Goal: Task Accomplishment & Management: Manage account settings

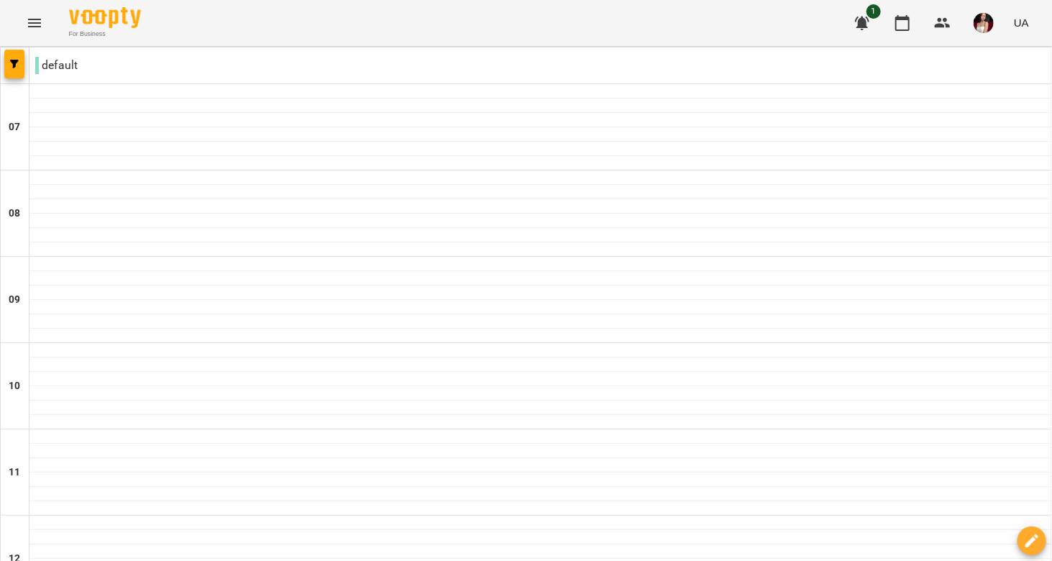
scroll to position [613, 0]
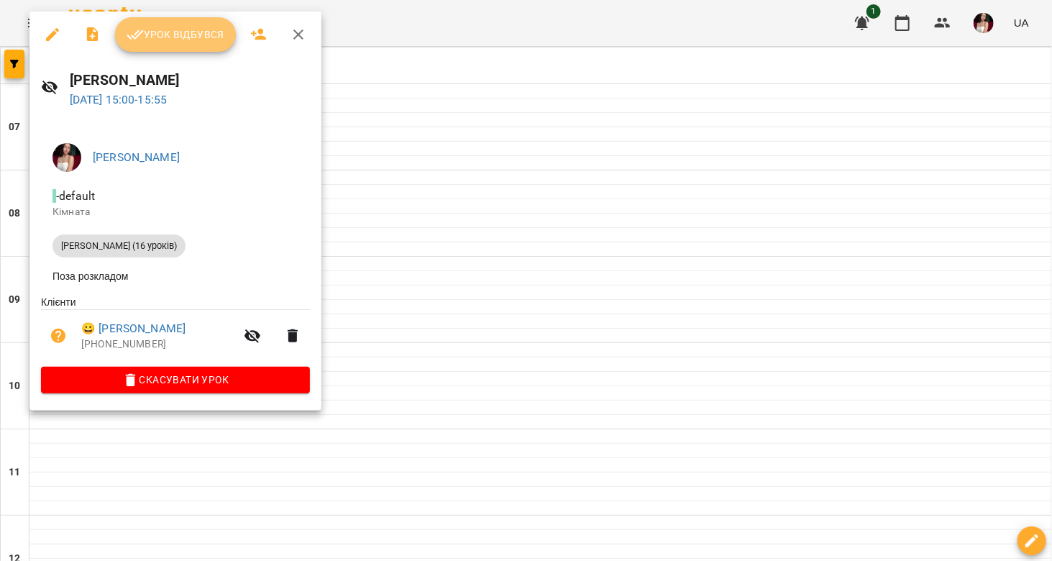
click at [181, 30] on span "Урок відбувся" at bounding box center [176, 34] width 98 height 17
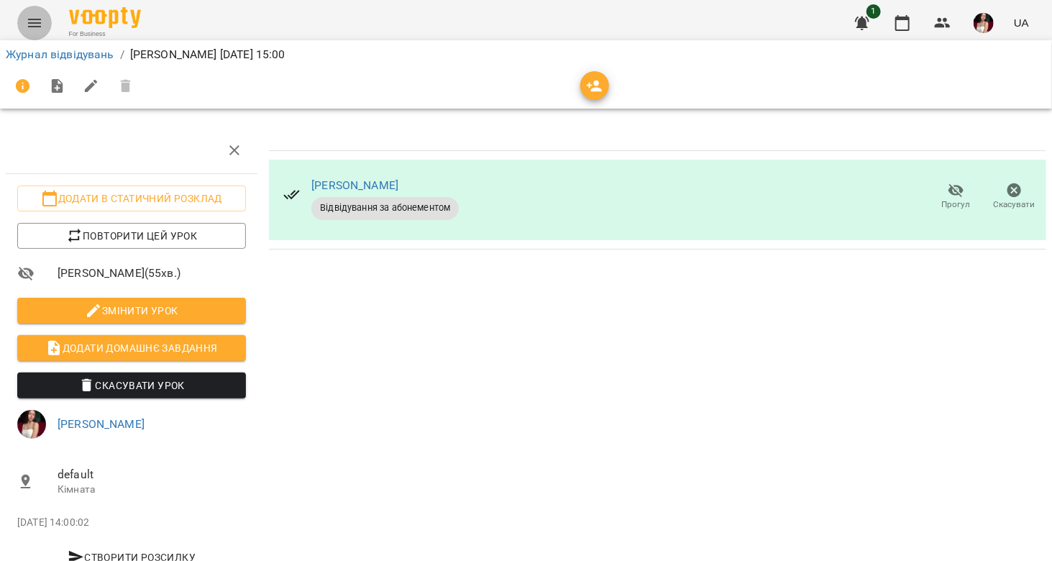
click at [29, 18] on icon "Menu" at bounding box center [34, 22] width 17 height 17
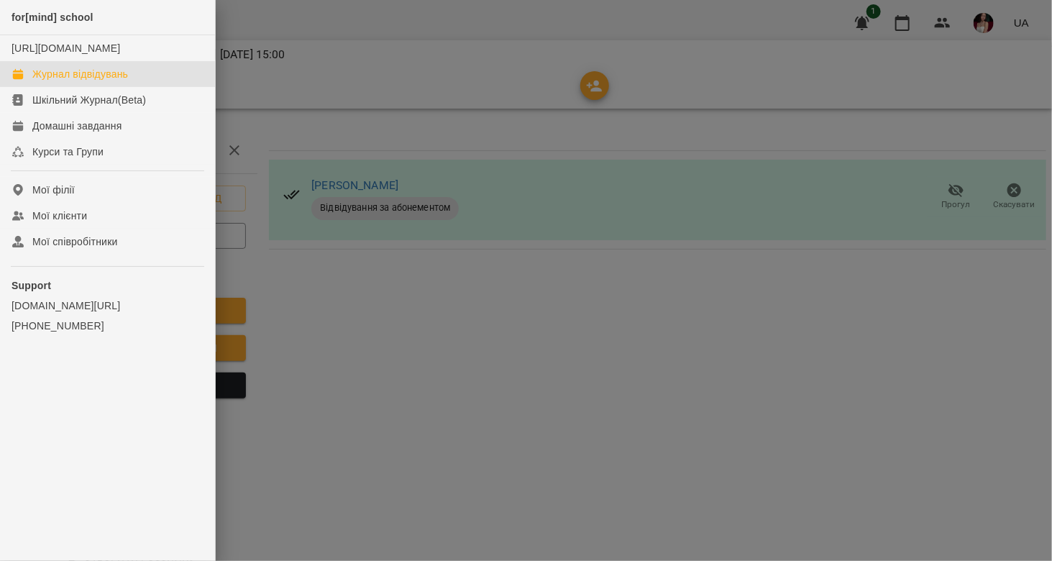
click at [96, 81] on div "Журнал відвідувань" at bounding box center [80, 74] width 96 height 14
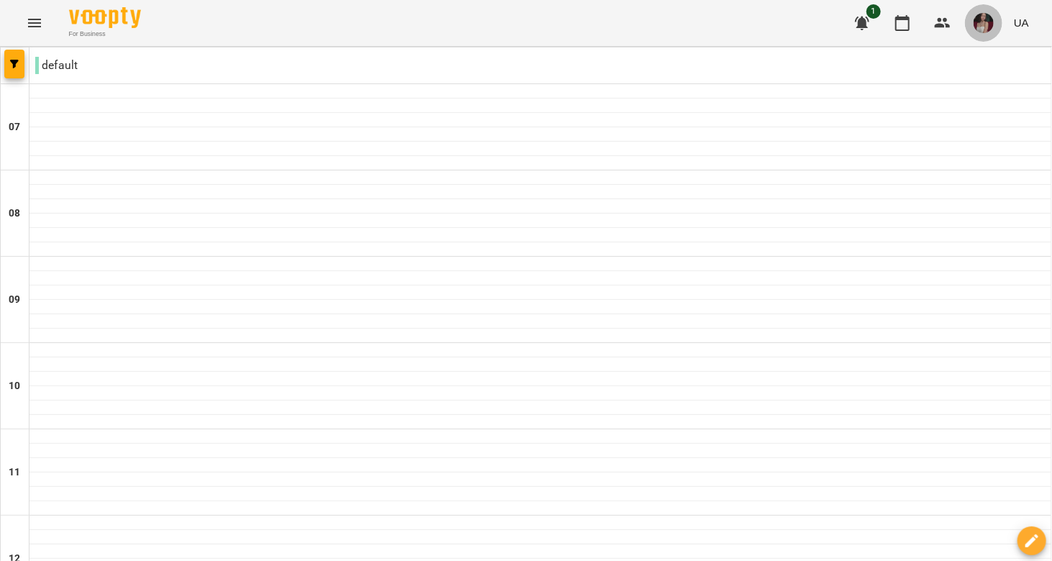
click at [973, 23] on button "button" at bounding box center [983, 22] width 37 height 37
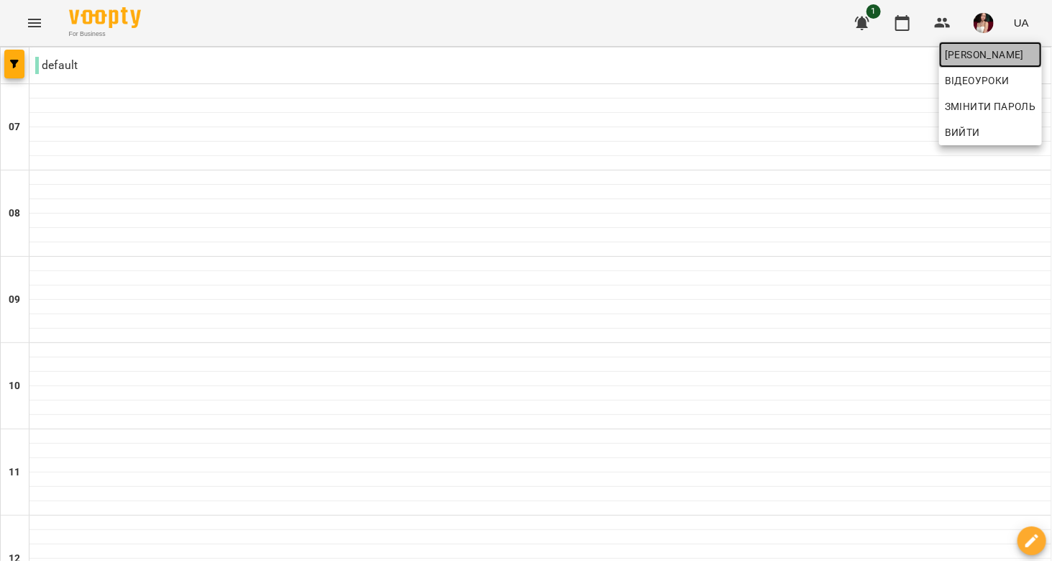
click at [960, 53] on span "[PERSON_NAME]" at bounding box center [990, 54] width 91 height 17
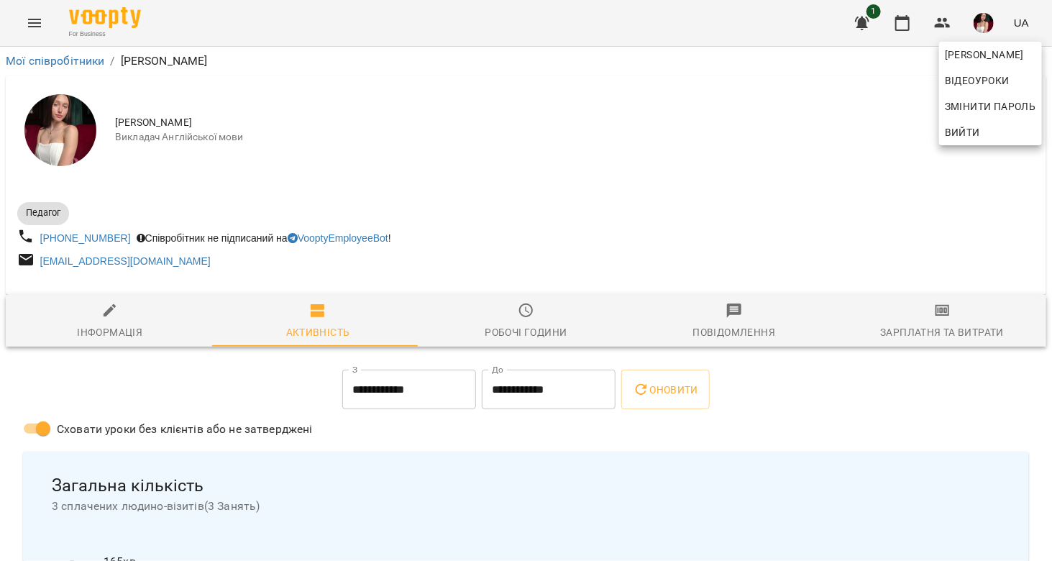
click at [935, 318] on div at bounding box center [526, 280] width 1052 height 561
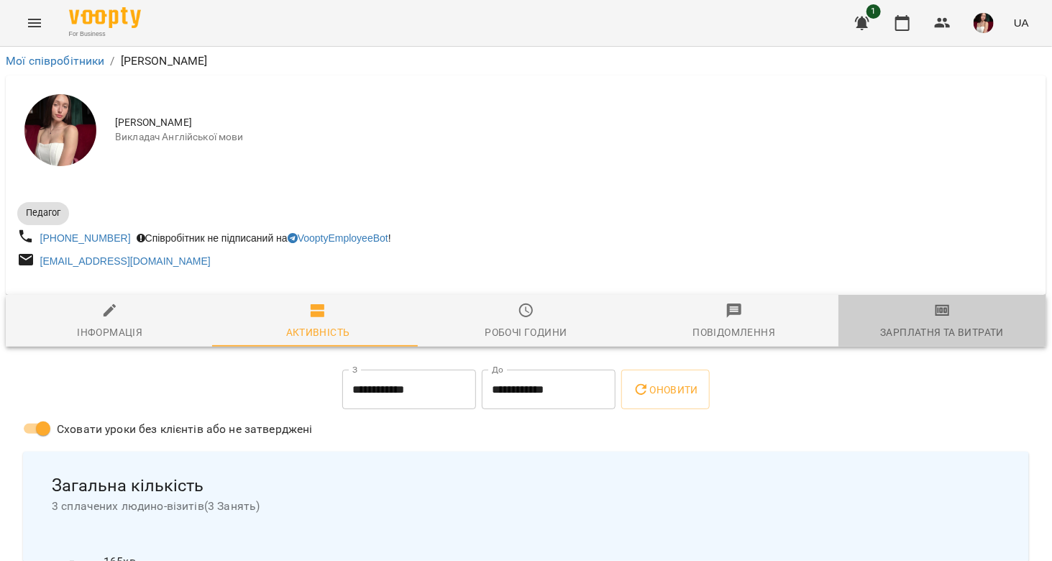
click at [935, 318] on icon "button" at bounding box center [942, 310] width 17 height 17
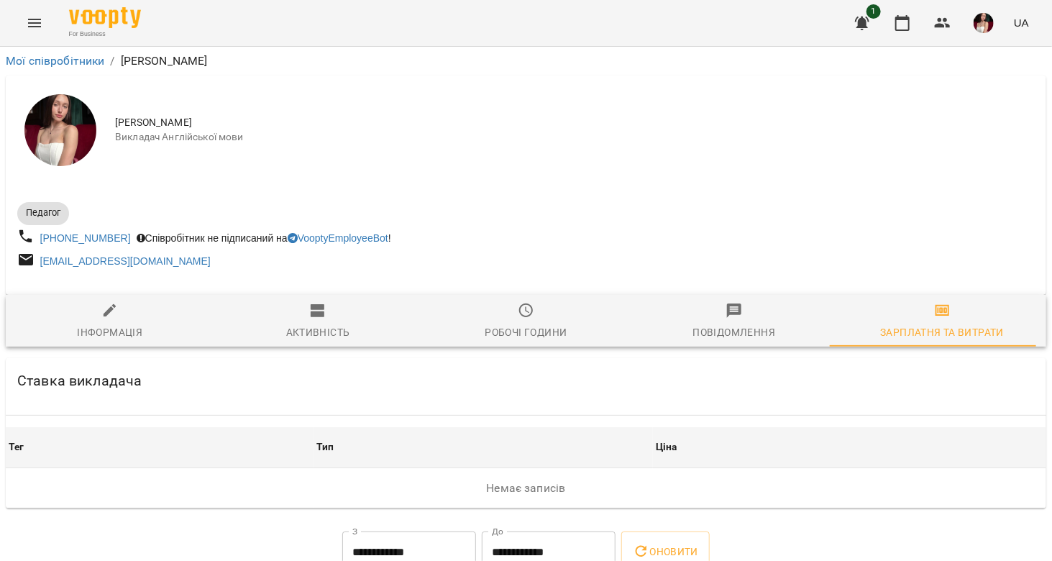
scroll to position [171, 0]
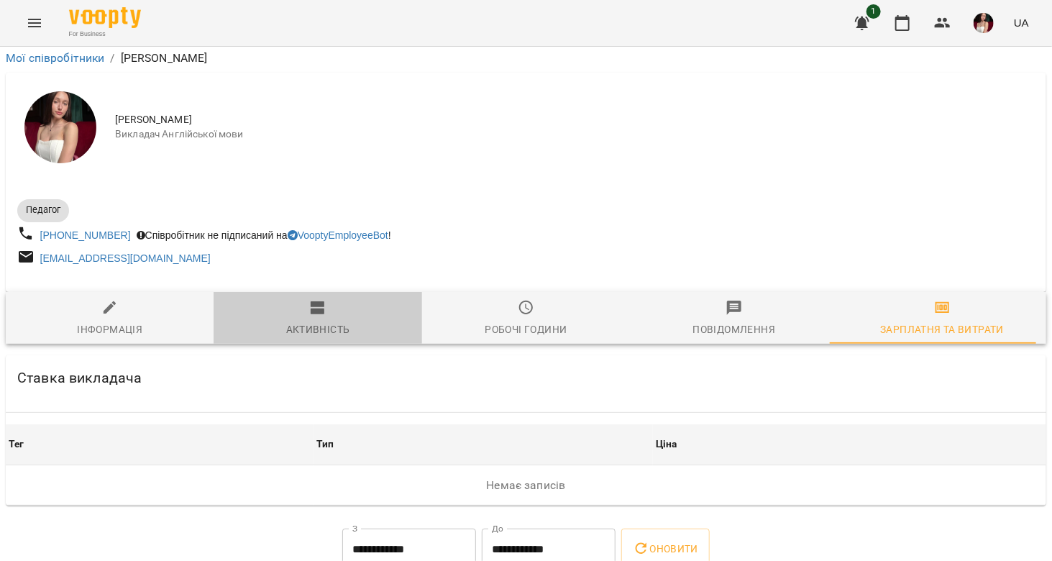
click at [318, 301] on icon "button" at bounding box center [318, 307] width 14 height 13
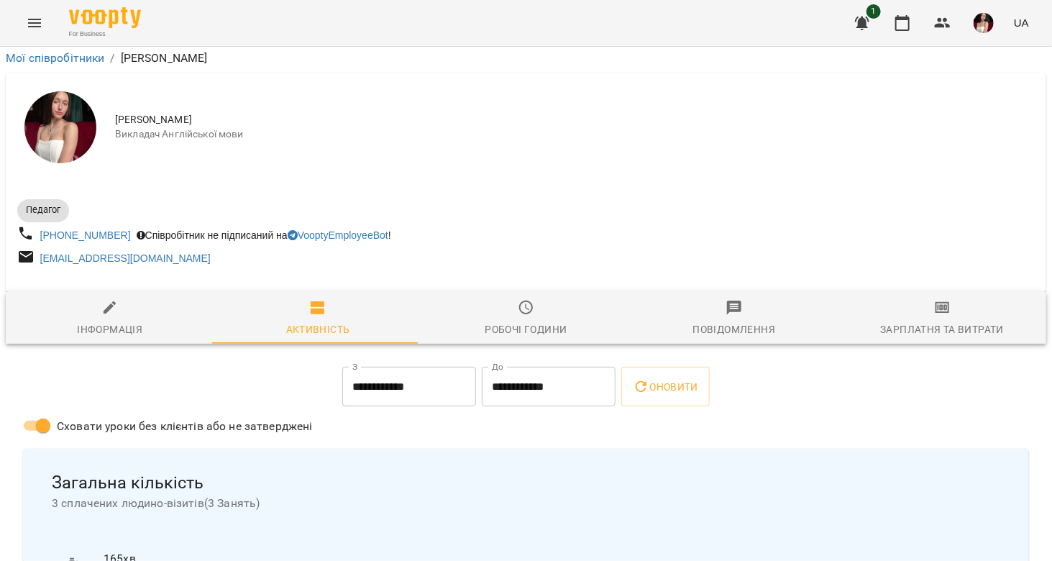
scroll to position [0, 0]
